Goal: Check status: Check status

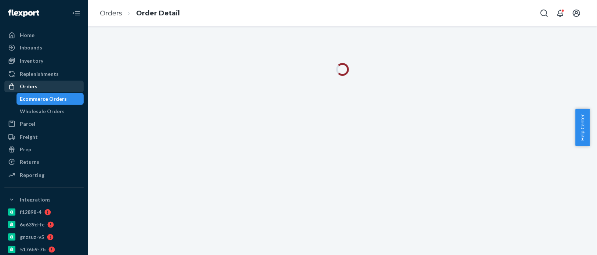
click at [40, 85] on div "Orders" at bounding box center [44, 86] width 78 height 10
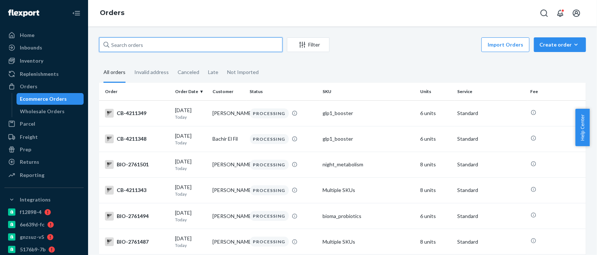
paste input "651940"
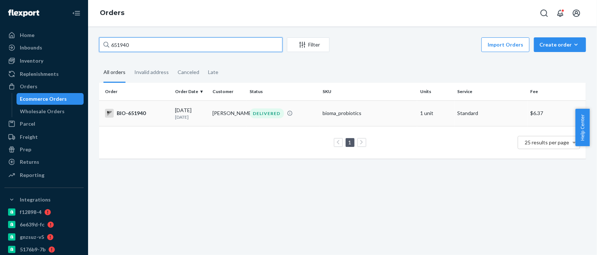
type input "651940"
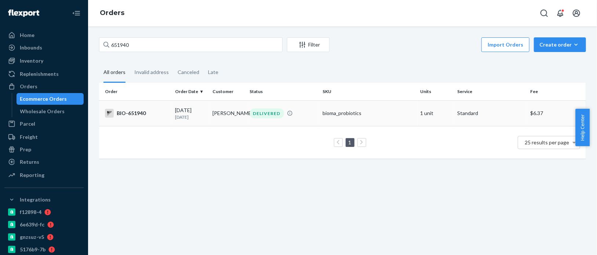
click at [152, 113] on div "BIO-651940" at bounding box center [137, 113] width 64 height 9
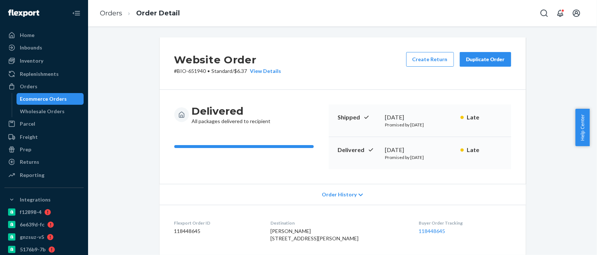
scroll to position [49, 0]
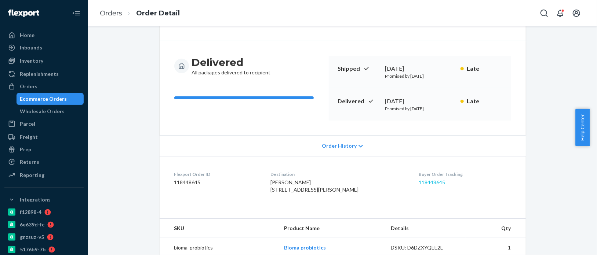
click at [419, 185] on div "Buyer Order Tracking 118448645" at bounding box center [465, 183] width 92 height 25
click at [419, 183] on link "118448645" at bounding box center [432, 182] width 26 height 6
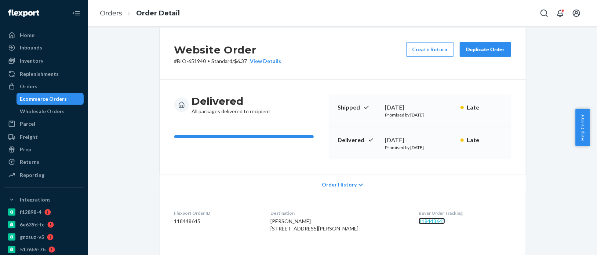
scroll to position [0, 0]
